Goal: Information Seeking & Learning: Learn about a topic

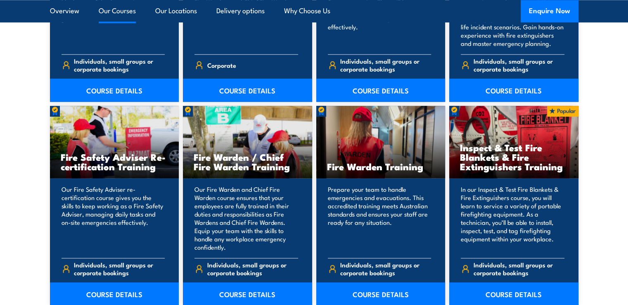
scroll to position [1058, 0]
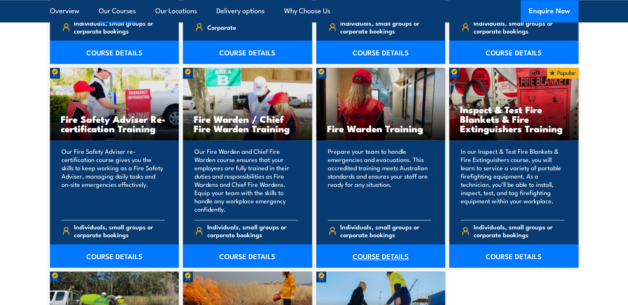
click at [391, 251] on link "COURSE DETAILS" at bounding box center [380, 255] width 129 height 23
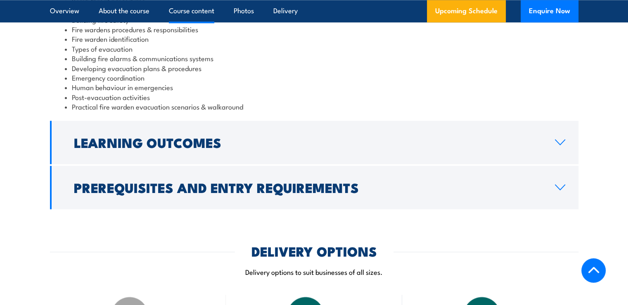
scroll to position [980, 0]
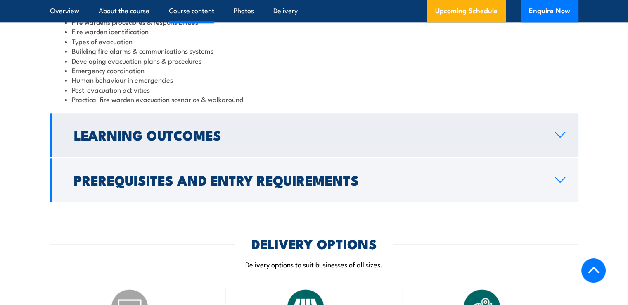
click at [555, 133] on icon at bounding box center [559, 134] width 11 height 7
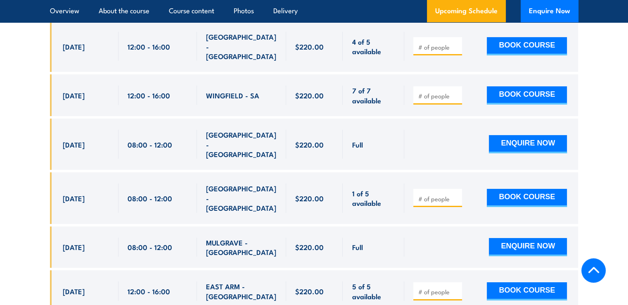
scroll to position [0, 0]
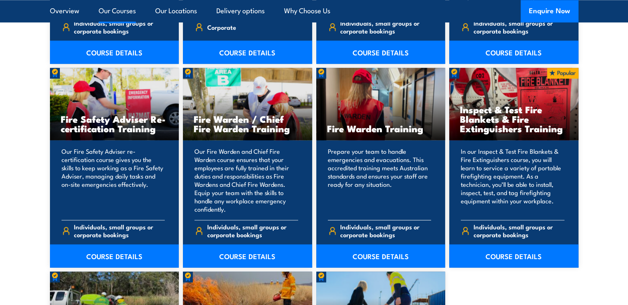
click at [428, 147] on p "Prepare your team to handle emergencies and evacuations. This accredited traini…" at bounding box center [380, 180] width 104 height 66
drag, startPoint x: 627, startPoint y: 154, endPoint x: 628, endPoint y: 171, distance: 16.9
